Goal: Task Accomplishment & Management: Manage account settings

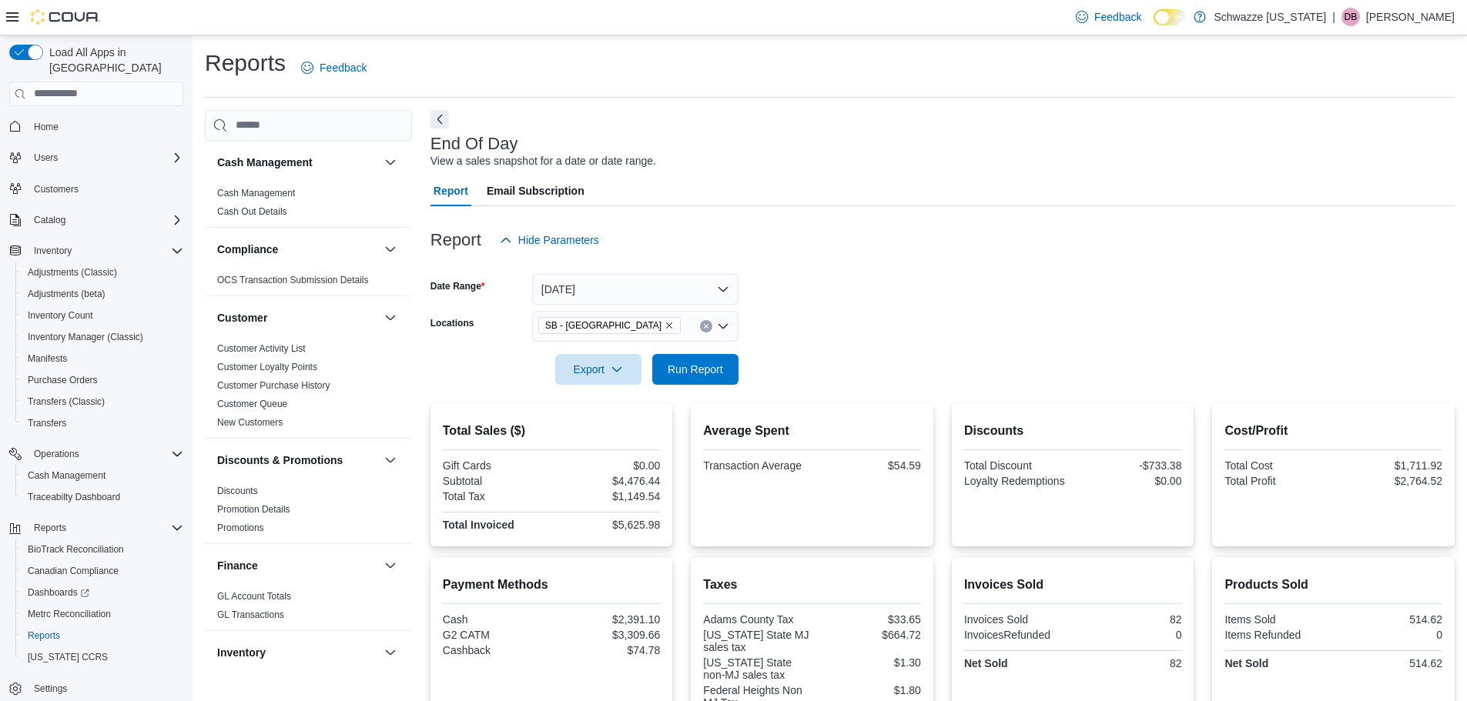
scroll to position [693, 0]
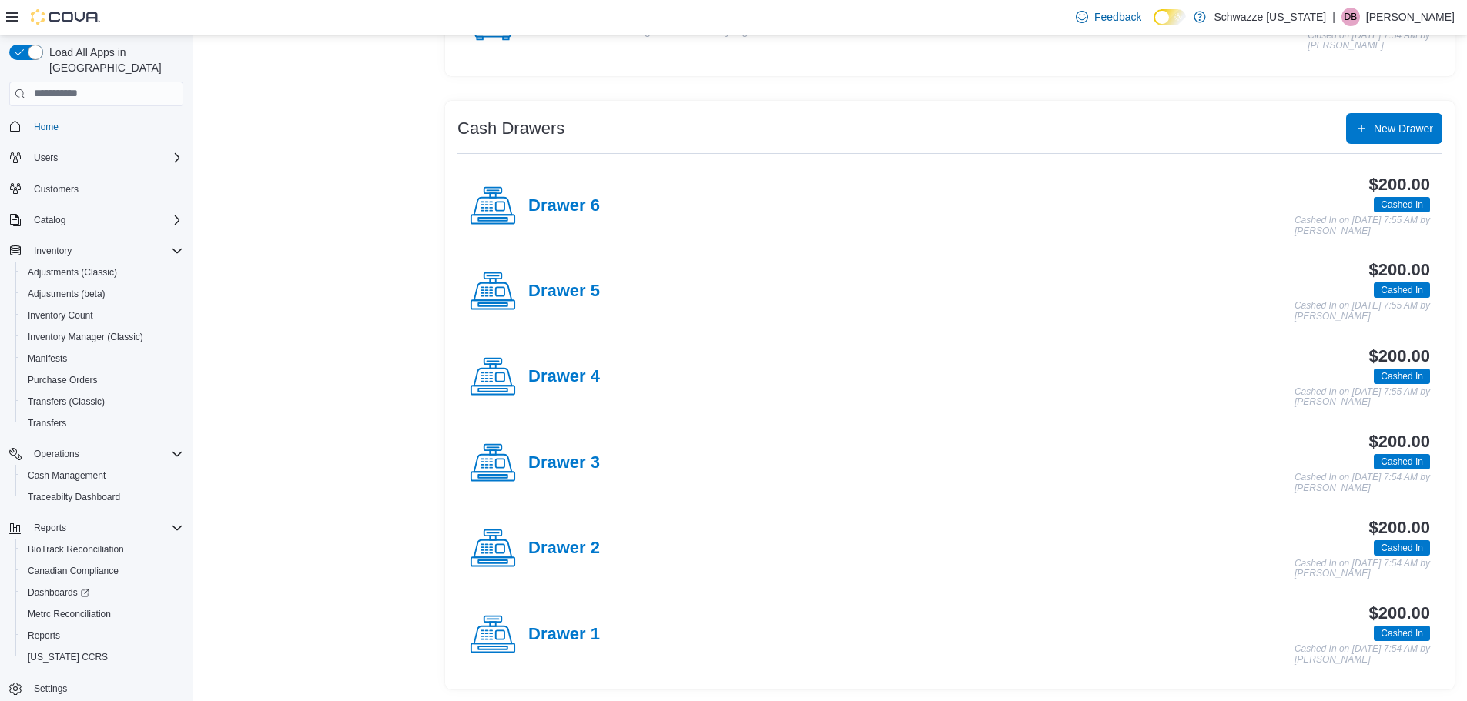
scroll to position [235, 0]
click at [604, 475] on div "$200.00 Cashed In Cashed In on October 12, 2025 7:54 AM by Duncan Boggess" at bounding box center [1015, 462] width 830 height 61
click at [584, 465] on h4 "Drawer 3" at bounding box center [564, 463] width 72 height 20
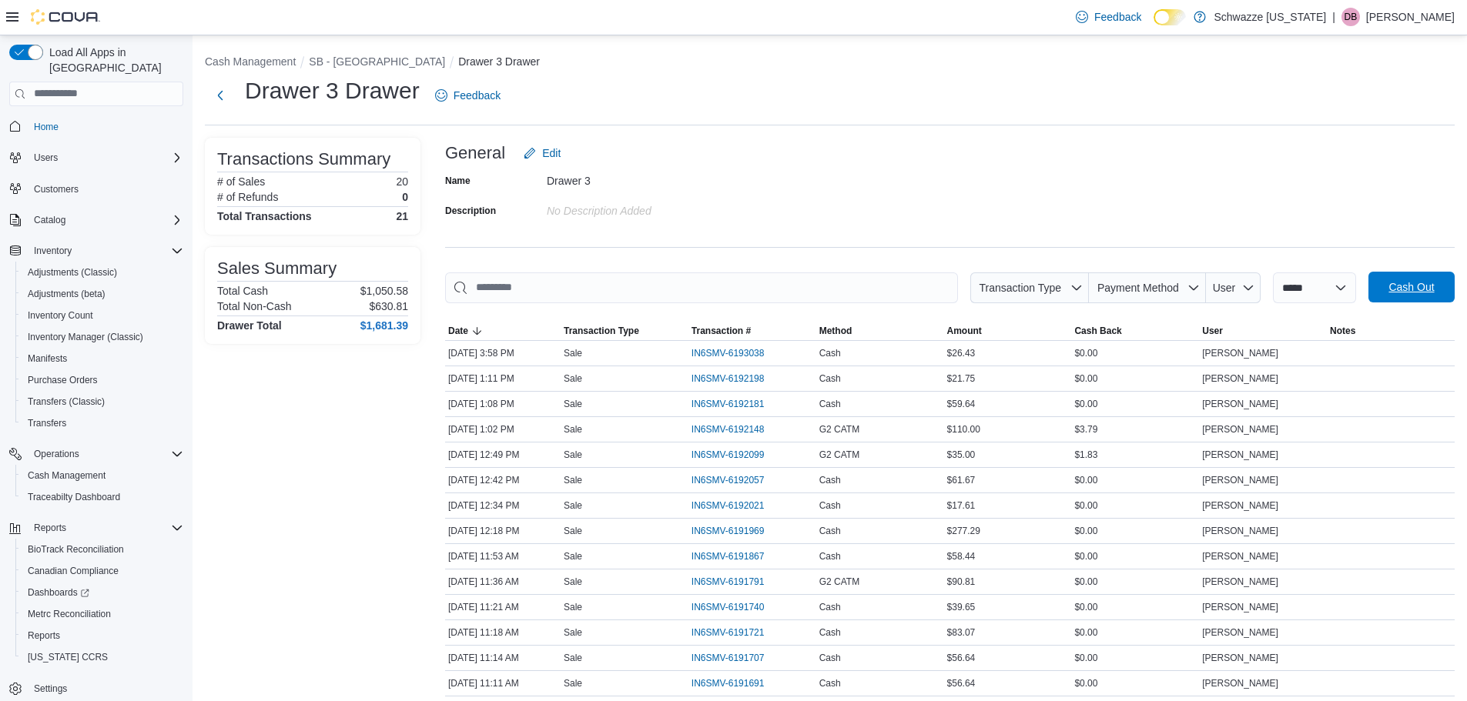
click at [1387, 288] on button "Cash Out" at bounding box center [1411, 287] width 86 height 31
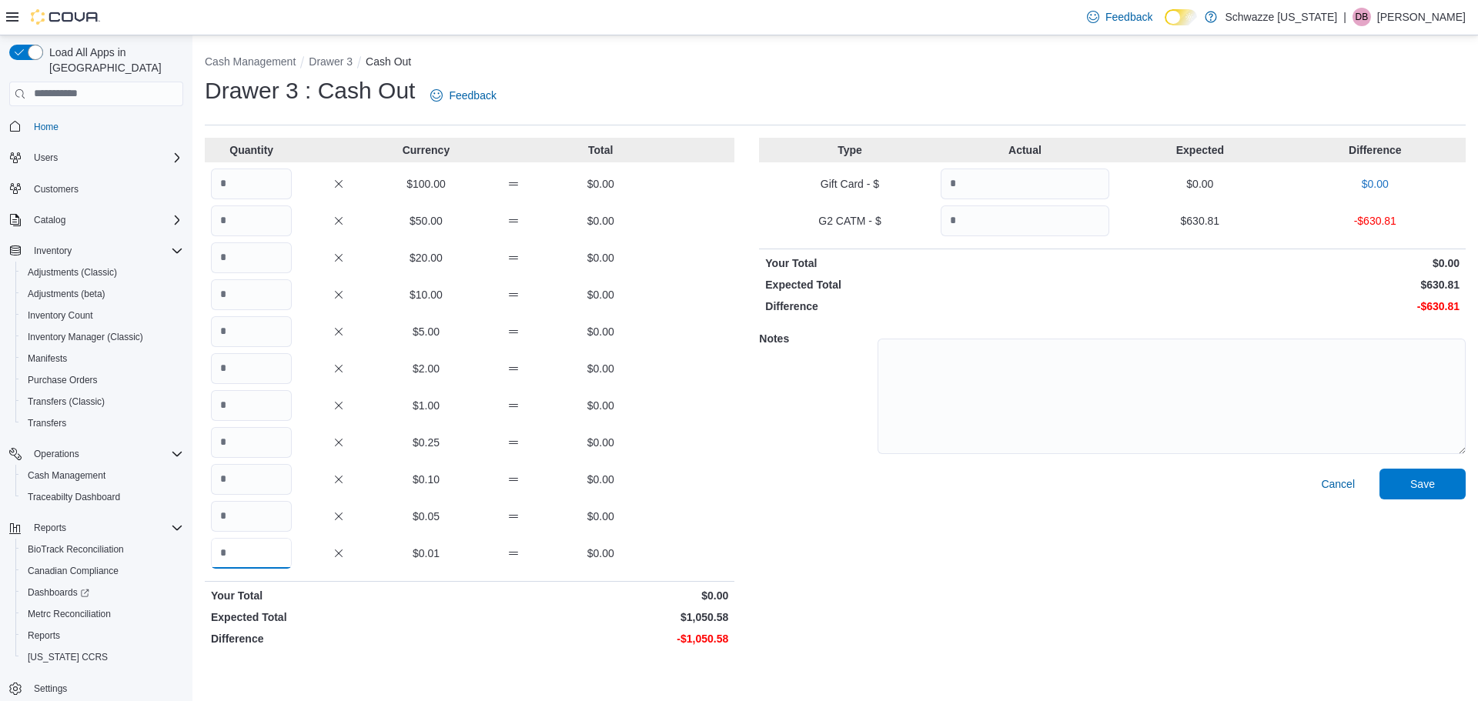
click at [253, 559] on input "Quantity" at bounding box center [251, 553] width 81 height 31
type input "******"
click at [995, 225] on input "Quantity" at bounding box center [1025, 221] width 169 height 31
type input "******"
click at [1400, 487] on span "Save" at bounding box center [1423, 483] width 68 height 31
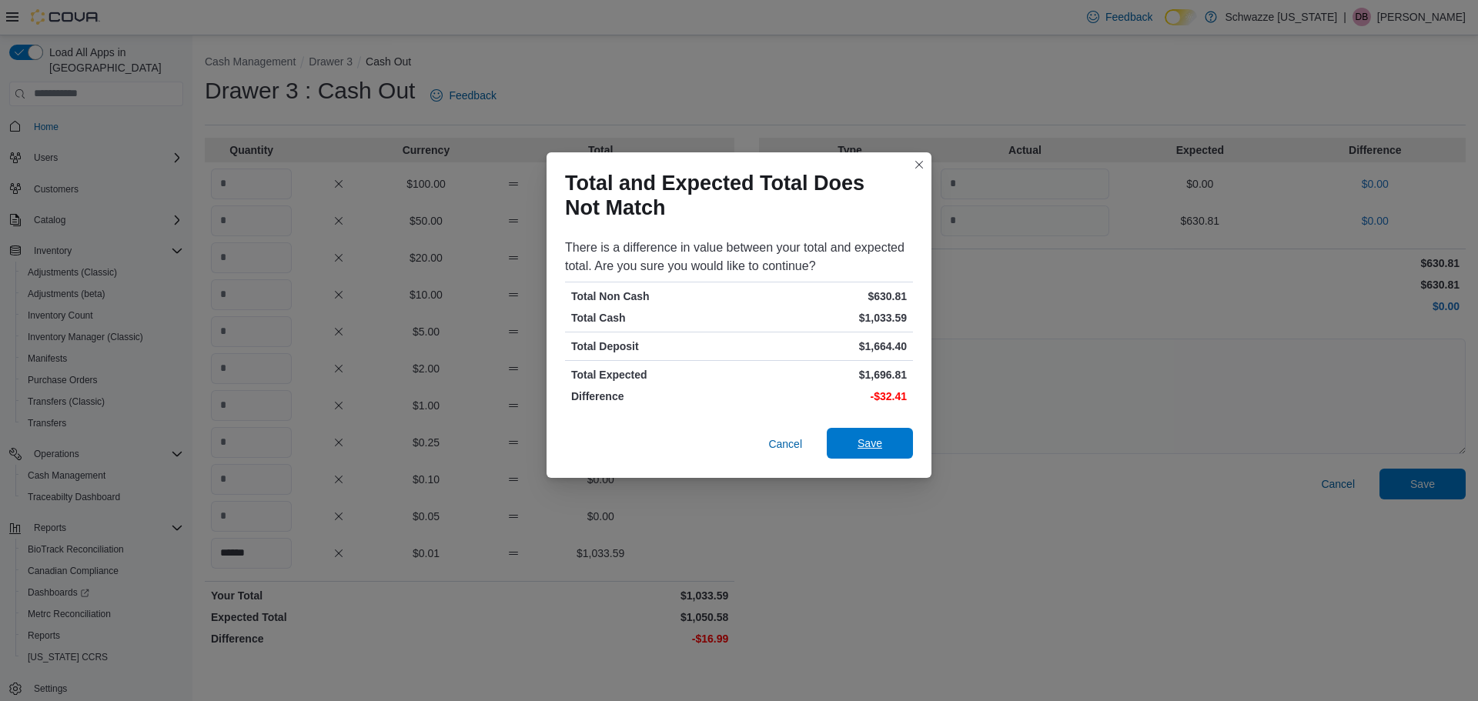
click at [864, 444] on span "Save" at bounding box center [870, 443] width 25 height 15
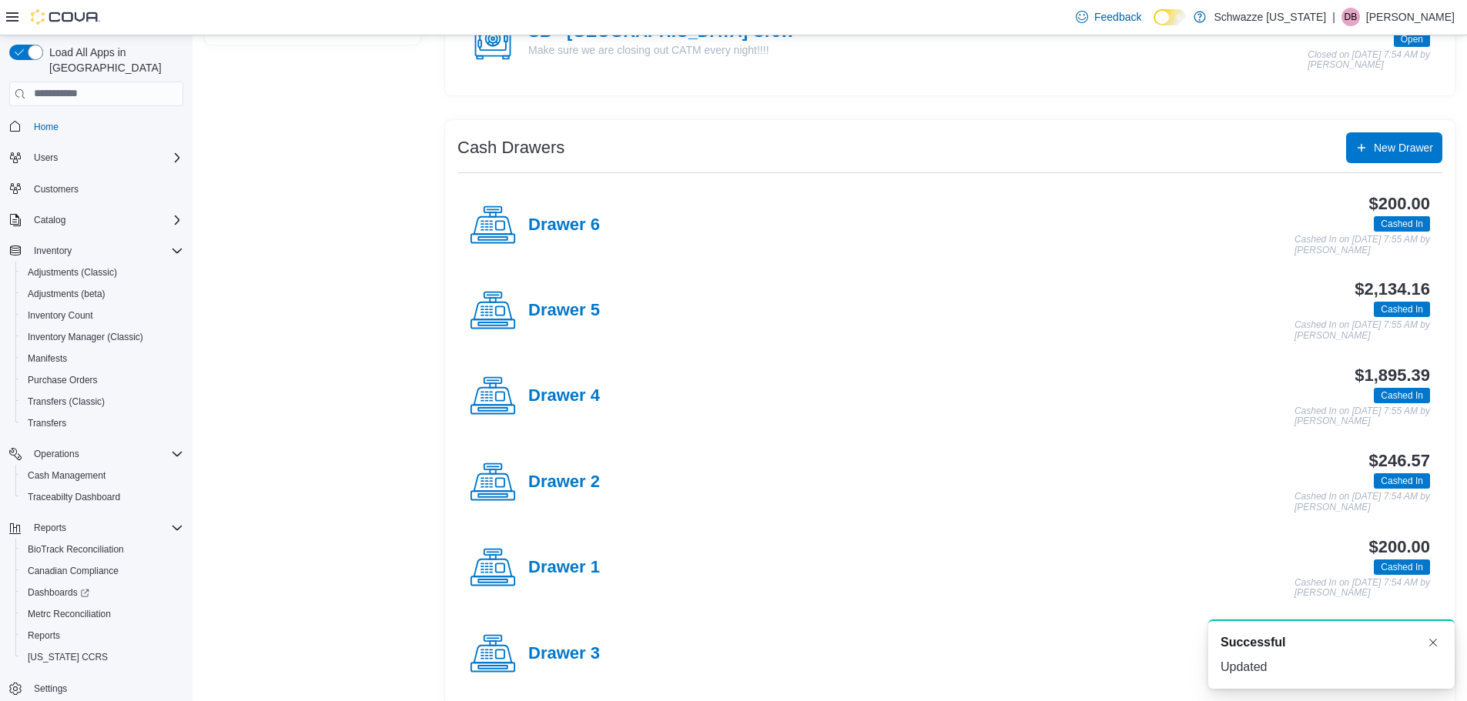
scroll to position [235, 0]
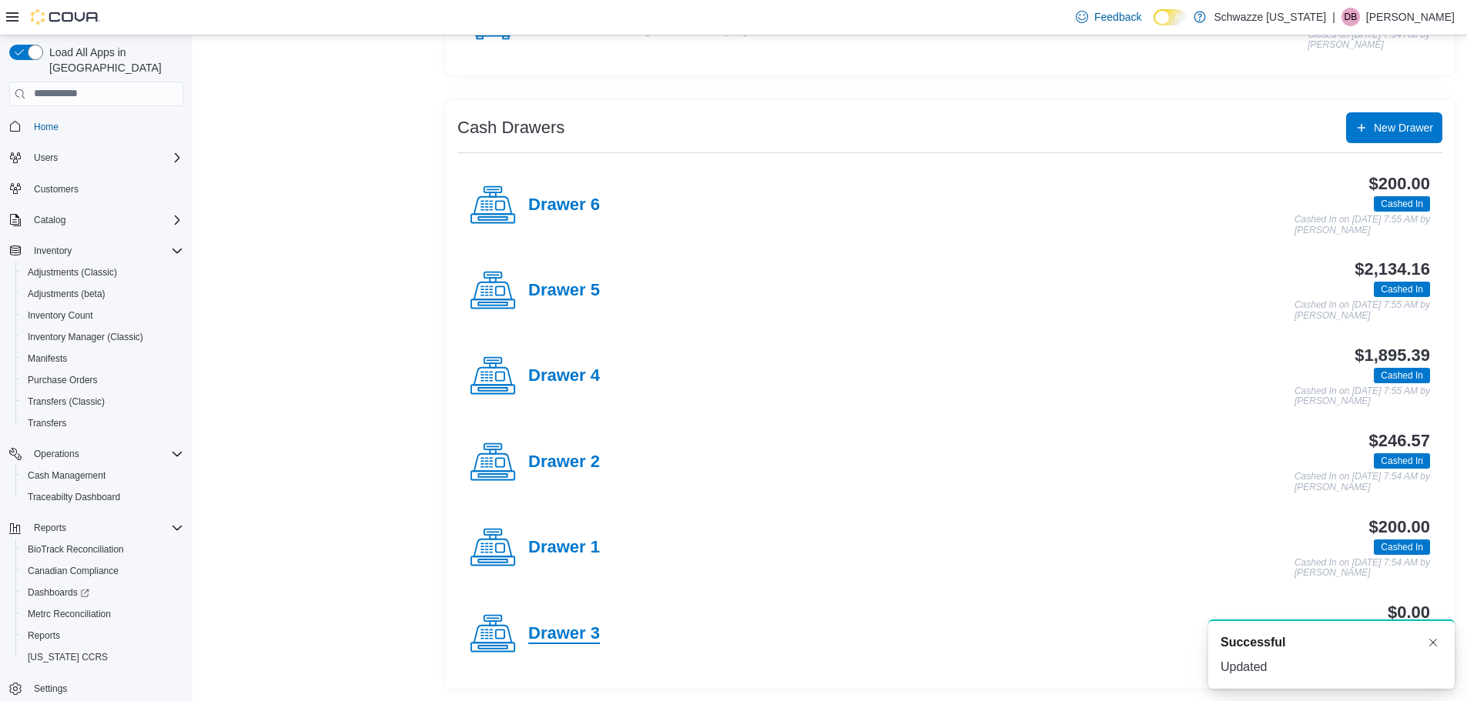
click at [559, 636] on h4 "Drawer 3" at bounding box center [564, 634] width 72 height 20
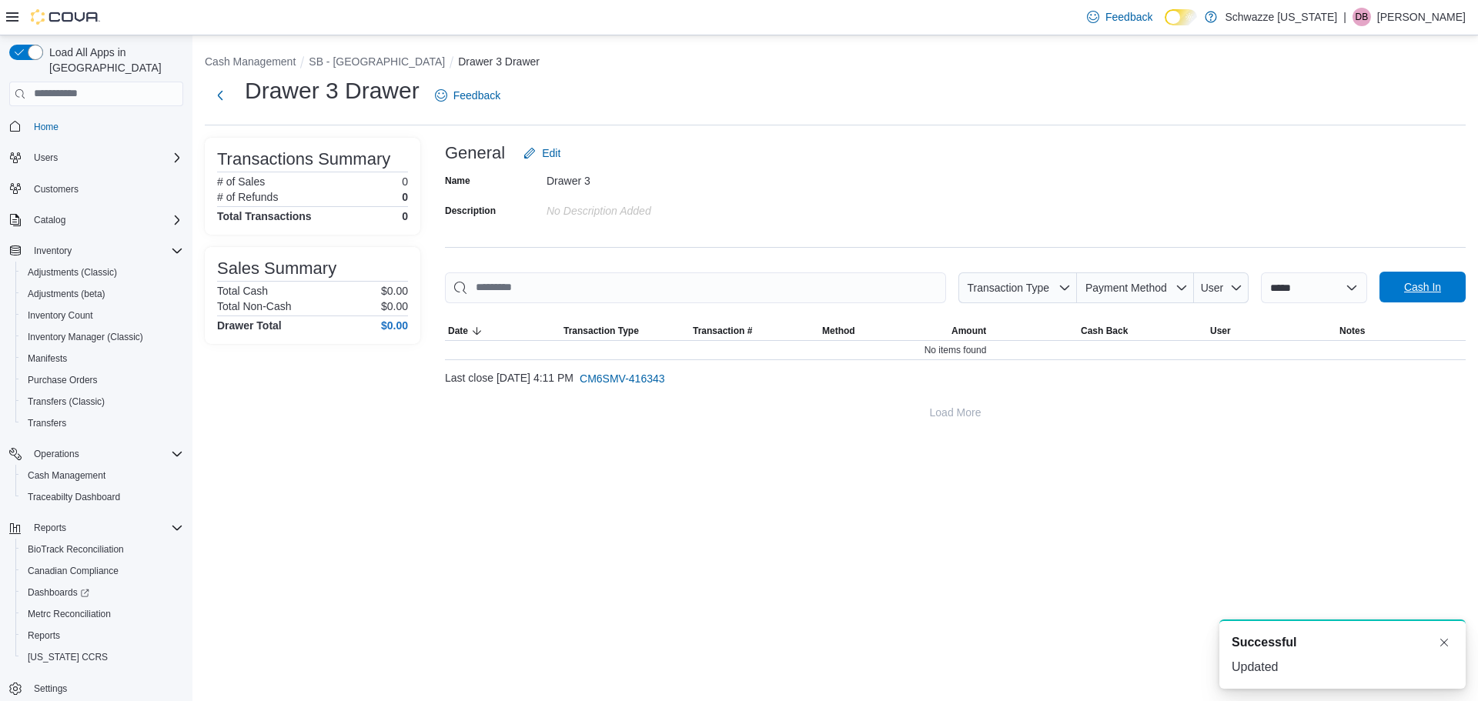
click at [1382, 289] on button "Cash In" at bounding box center [1423, 287] width 86 height 31
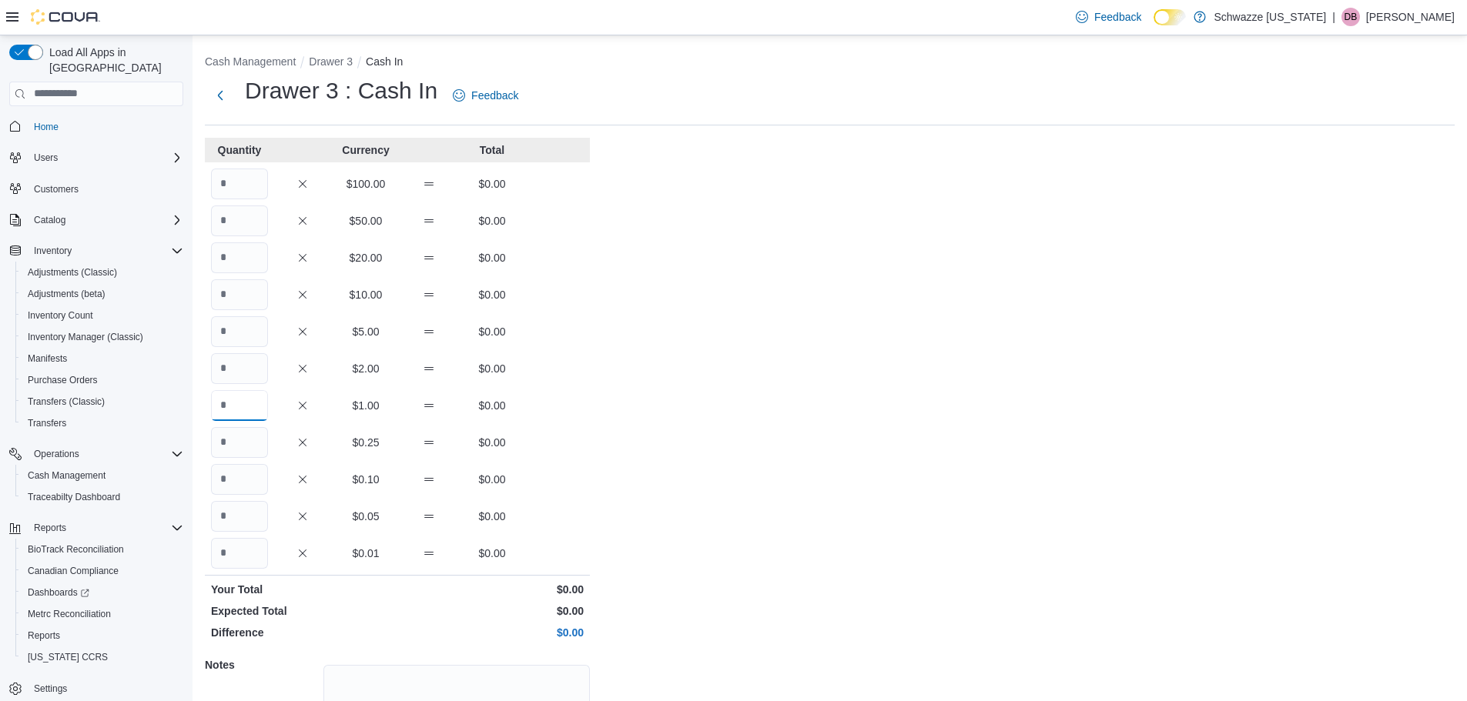
click at [216, 403] on input "Quantity" at bounding box center [239, 405] width 57 height 31
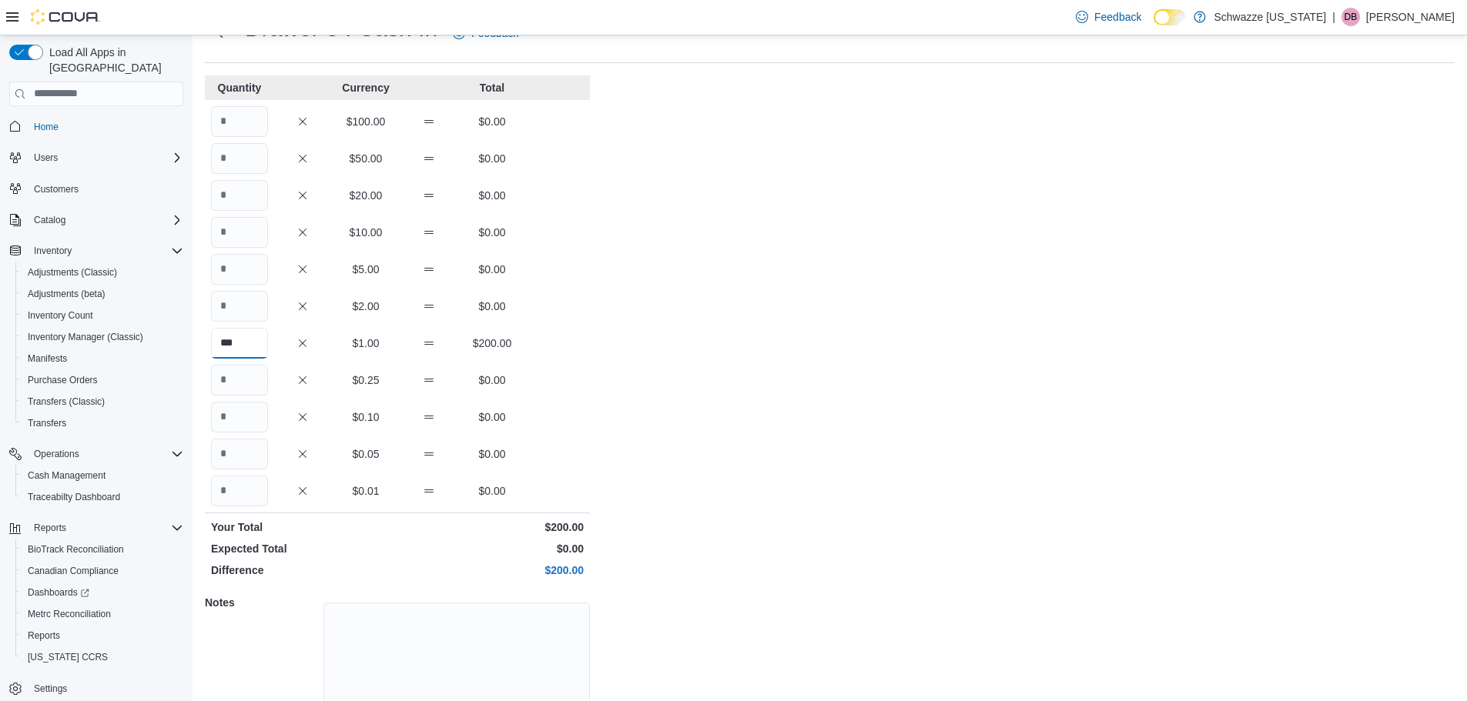
scroll to position [137, 0]
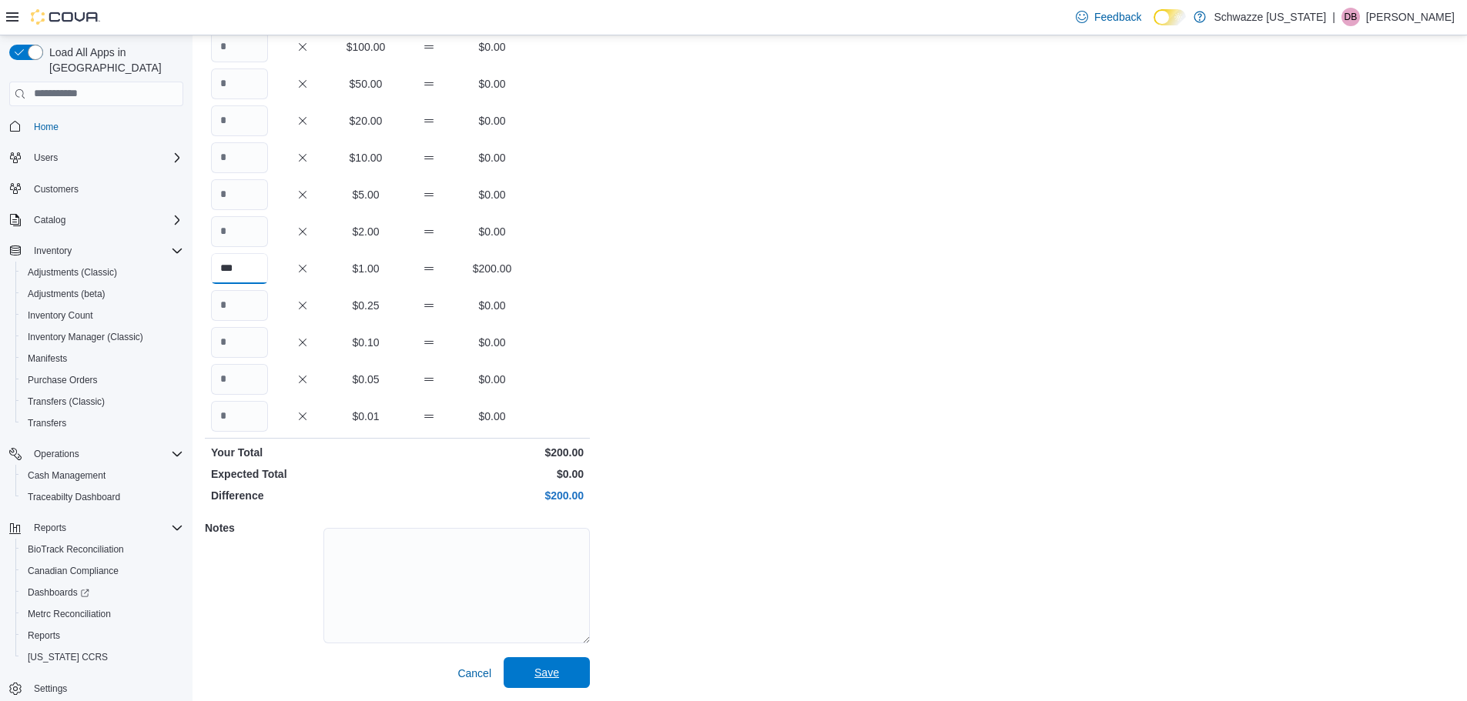
type input "***"
click at [531, 670] on span "Save" at bounding box center [547, 672] width 68 height 31
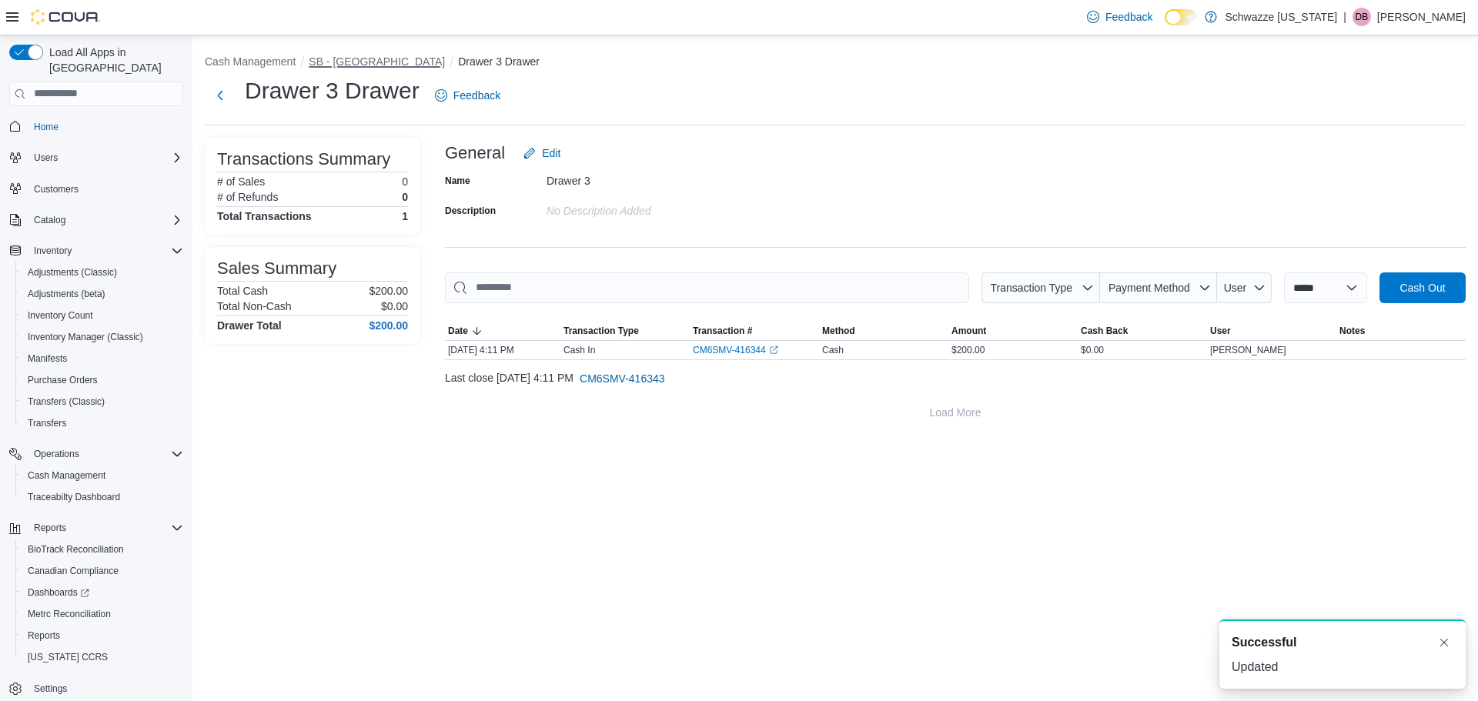
click at [383, 59] on button "SB - [GEOGRAPHIC_DATA]" at bounding box center [377, 61] width 136 height 12
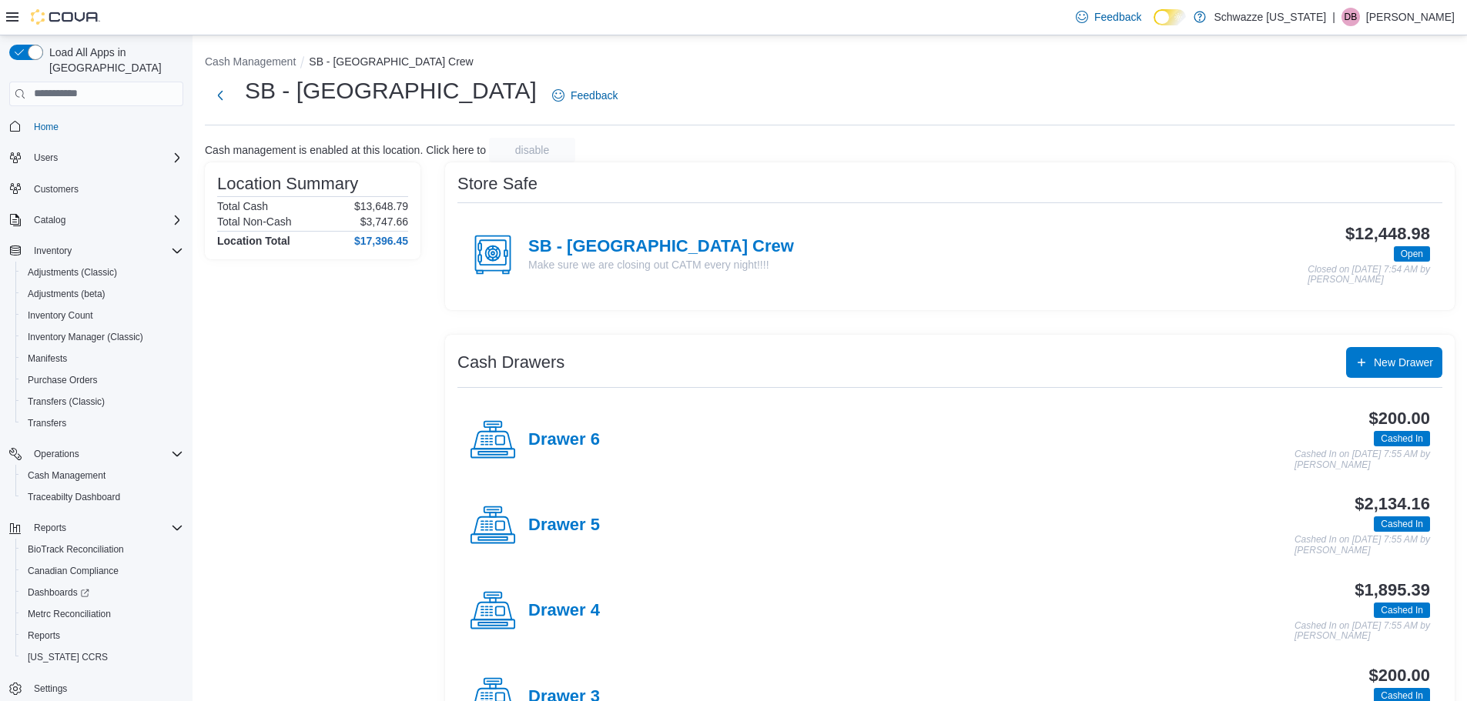
click at [563, 522] on h4 "Drawer 5" at bounding box center [564, 526] width 72 height 20
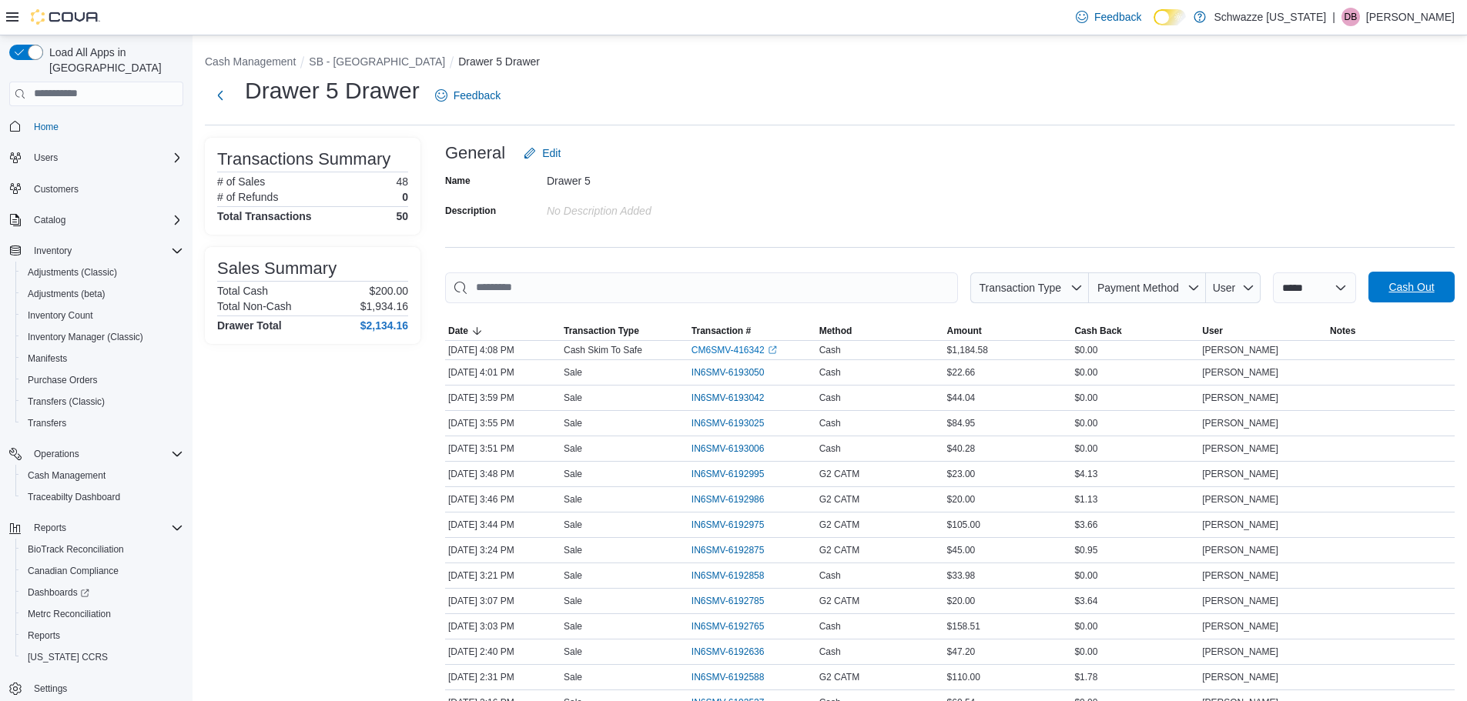
click at [1434, 302] on span "Cash Out" at bounding box center [1411, 287] width 68 height 31
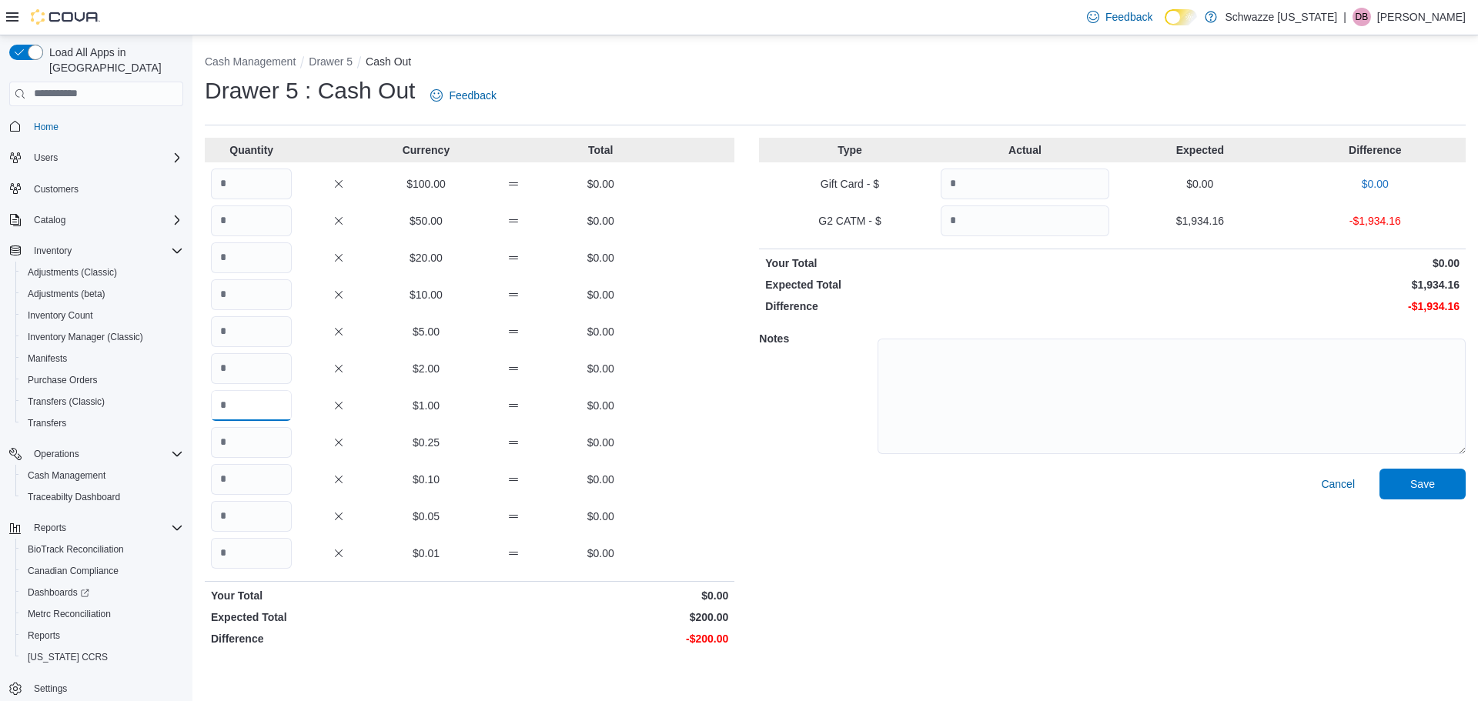
click at [243, 405] on input "Quantity" at bounding box center [251, 405] width 81 height 31
type input "***"
click at [1010, 206] on input "Quantity" at bounding box center [1025, 221] width 169 height 31
type input "*******"
click at [1422, 487] on span "Save" at bounding box center [1422, 483] width 25 height 15
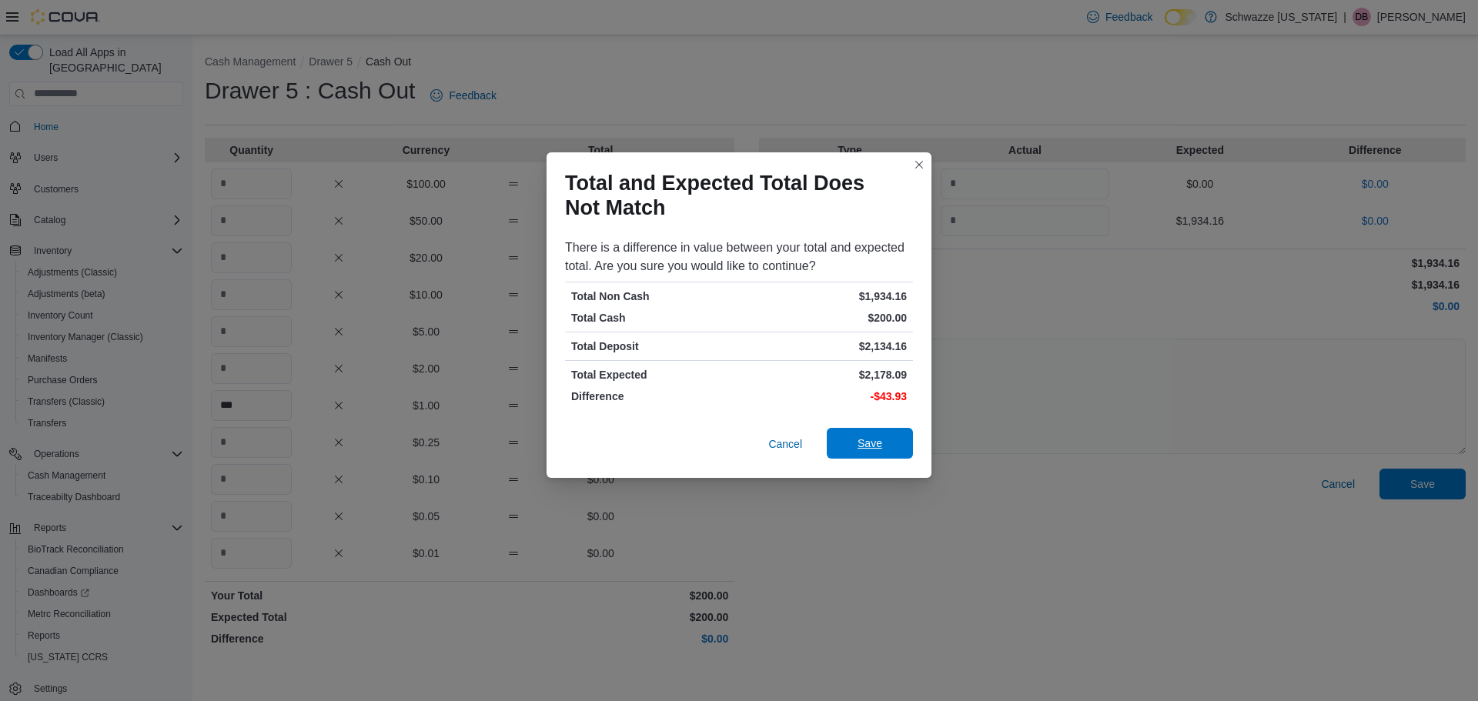
click at [876, 440] on span "Save" at bounding box center [870, 443] width 25 height 15
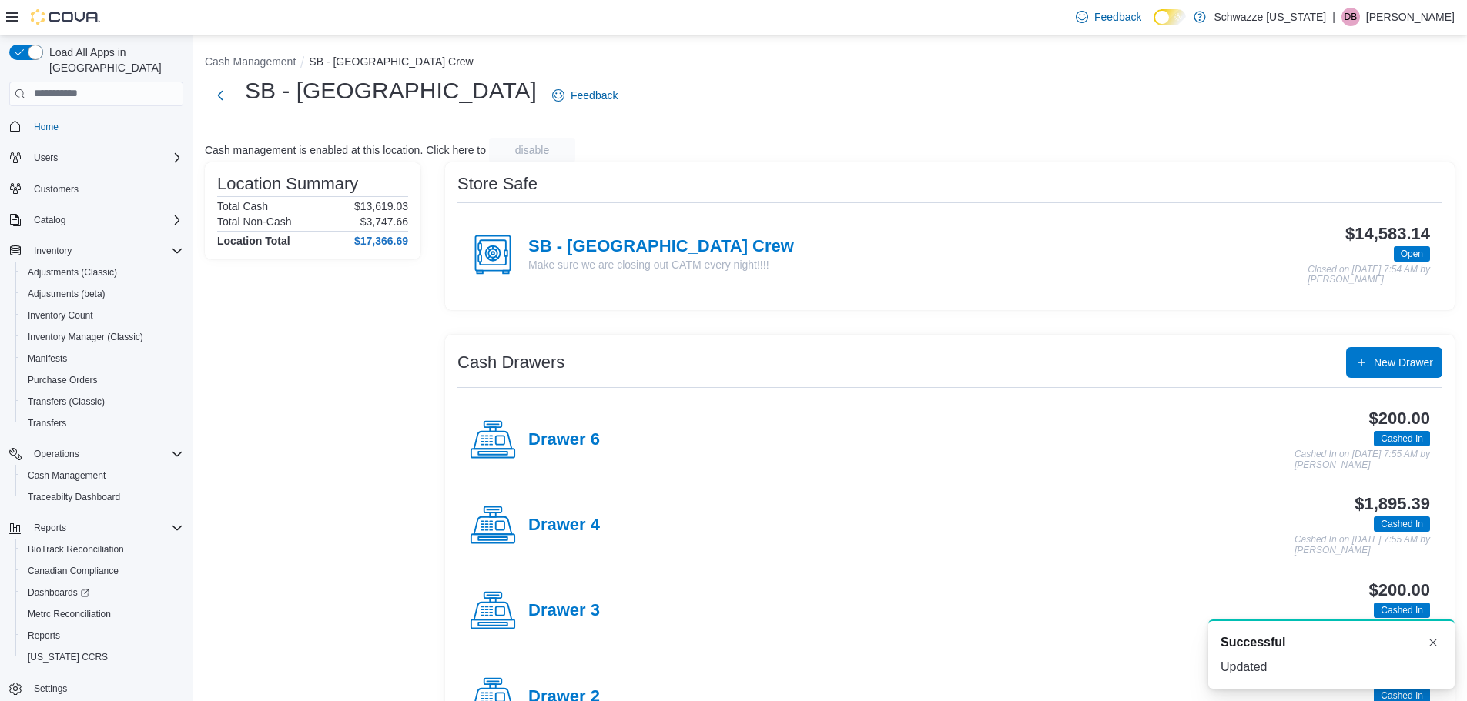
scroll to position [235, 0]
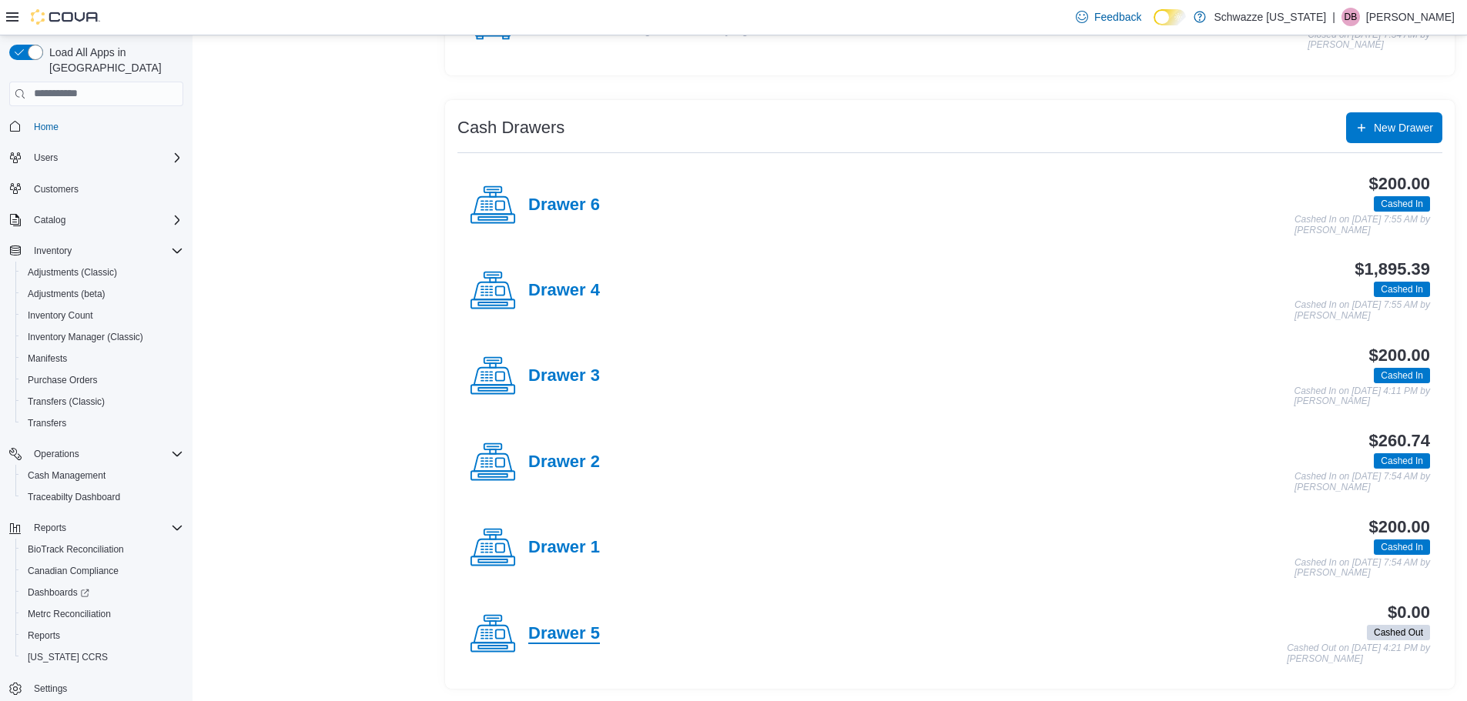
click at [567, 640] on h4 "Drawer 5" at bounding box center [564, 634] width 72 height 20
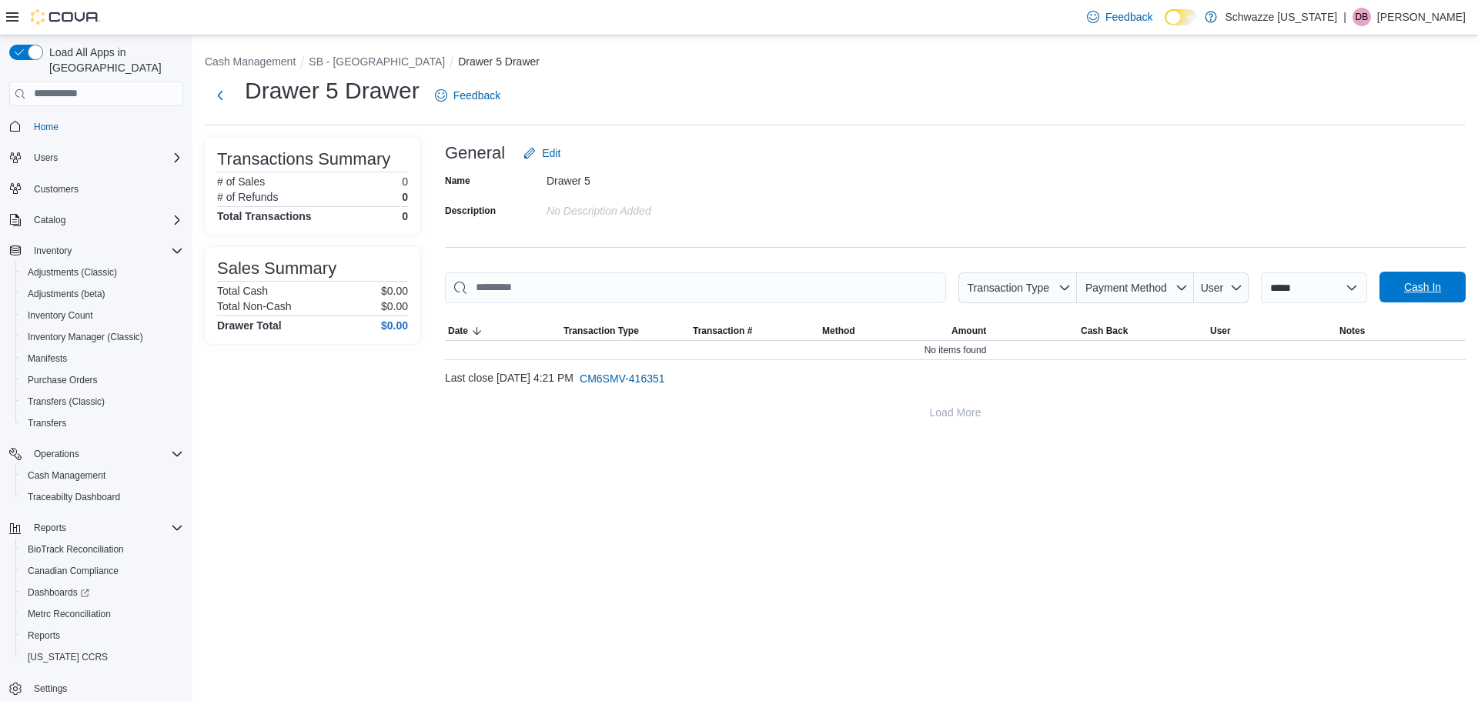
click at [1415, 289] on span "Cash In" at bounding box center [1422, 286] width 37 height 15
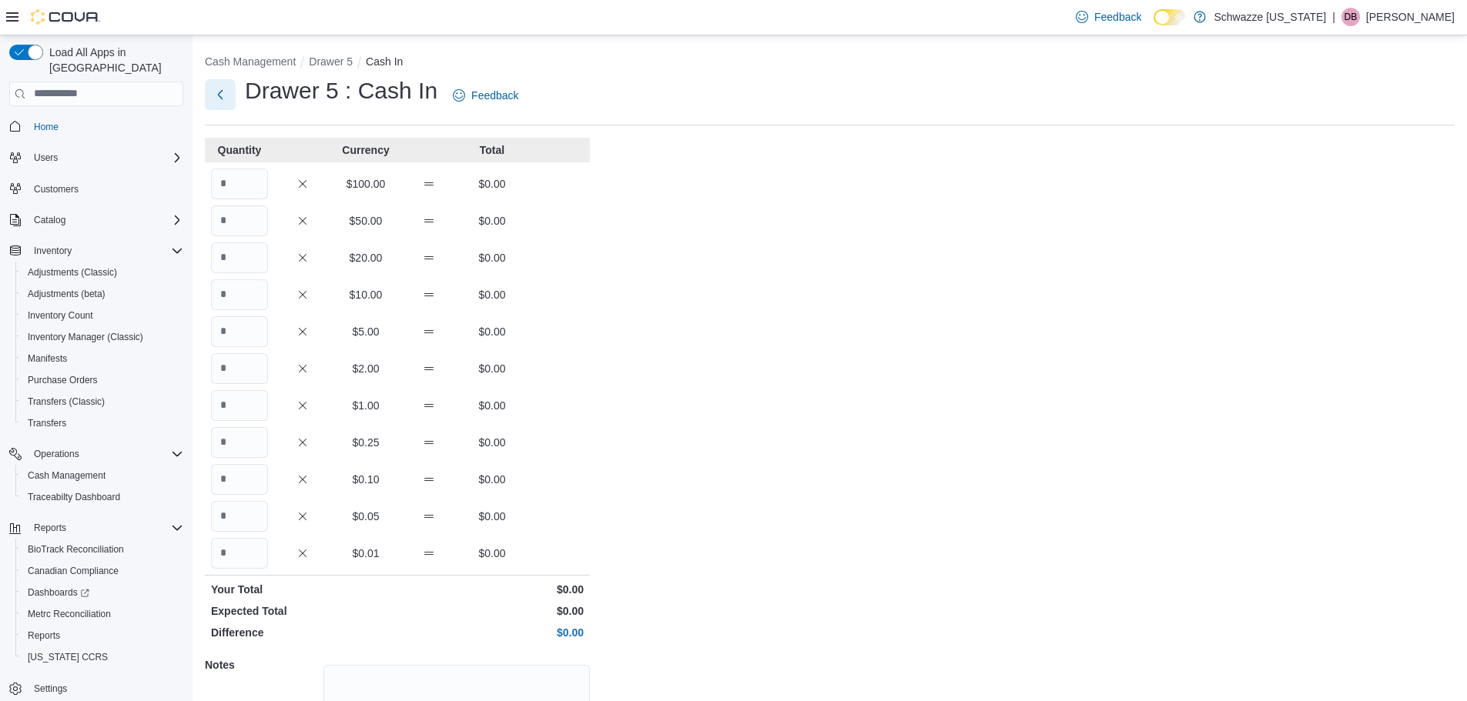
click at [226, 95] on button "Next" at bounding box center [220, 94] width 31 height 31
